Goal: Task Accomplishment & Management: Manage account settings

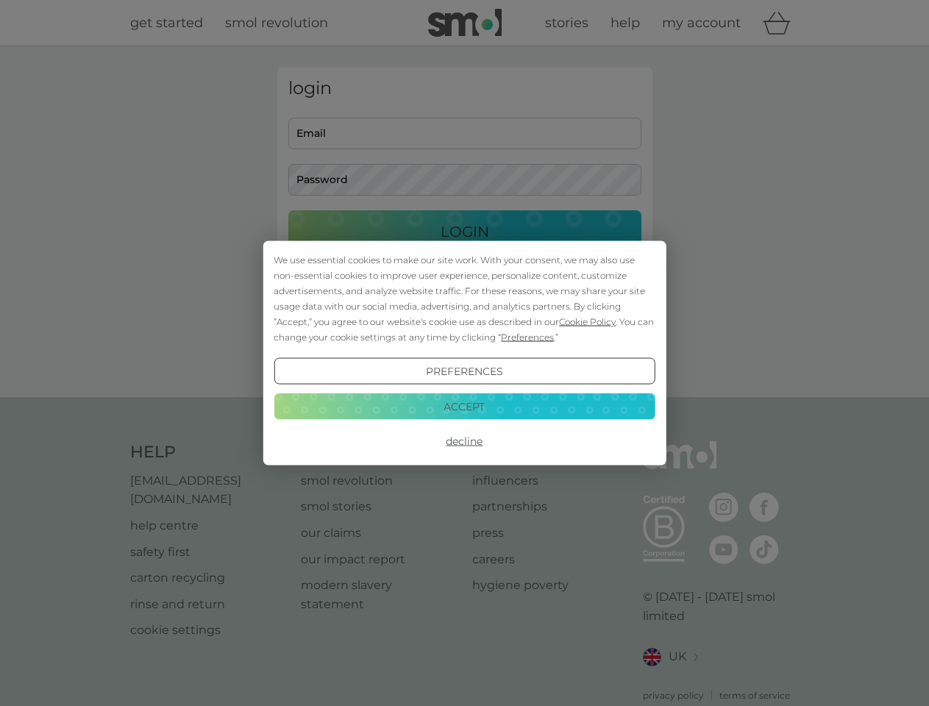
click at [588, 322] on span "Cookie Policy" at bounding box center [587, 321] width 57 height 11
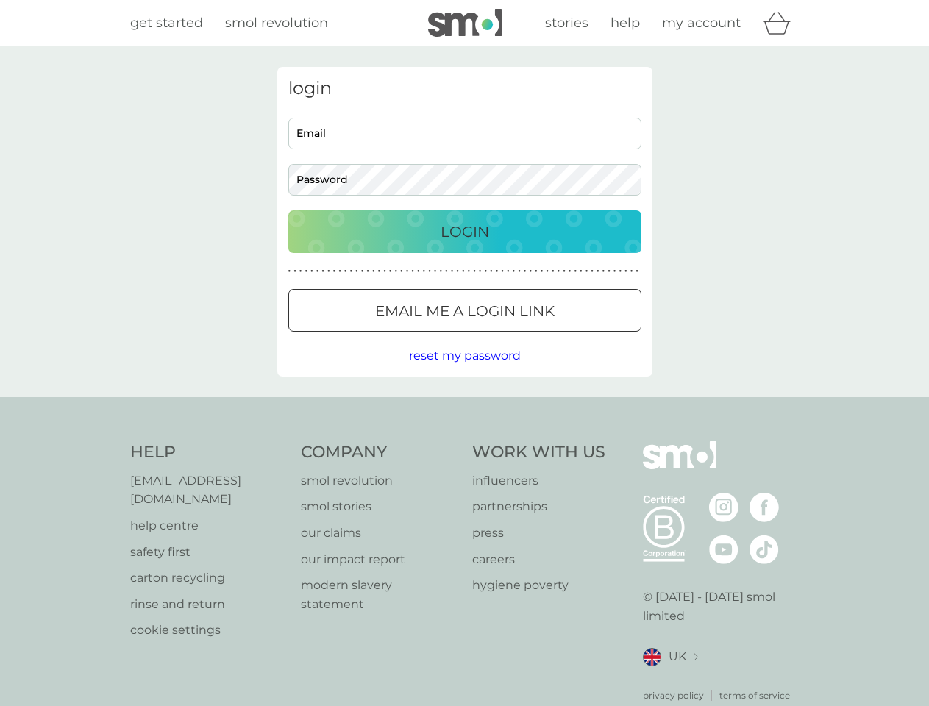
click at [526, 337] on div "login Email Password Login ● ● ● ● ● ● ● ● ● ● ● ● ● ● ● ● ● ● ● ● ● ● ● ● ● ● …" at bounding box center [464, 222] width 375 height 310
click at [464, 372] on div "login Email Password Login ● ● ● ● ● ● ● ● ● ● ● ● ● ● ● ● ● ● ● ● ● ● ● ● ● ● …" at bounding box center [464, 222] width 375 height 310
click at [464, 442] on div "Help [EMAIL_ADDRESS][DOMAIN_NAME] help centre safety first carton recycling rin…" at bounding box center [465, 572] width 670 height 261
click at [464, 406] on div "Help [EMAIL_ADDRESS][DOMAIN_NAME] help centre safety first carton recycling rin…" at bounding box center [464, 572] width 929 height 350
